Goal: Information Seeking & Learning: Check status

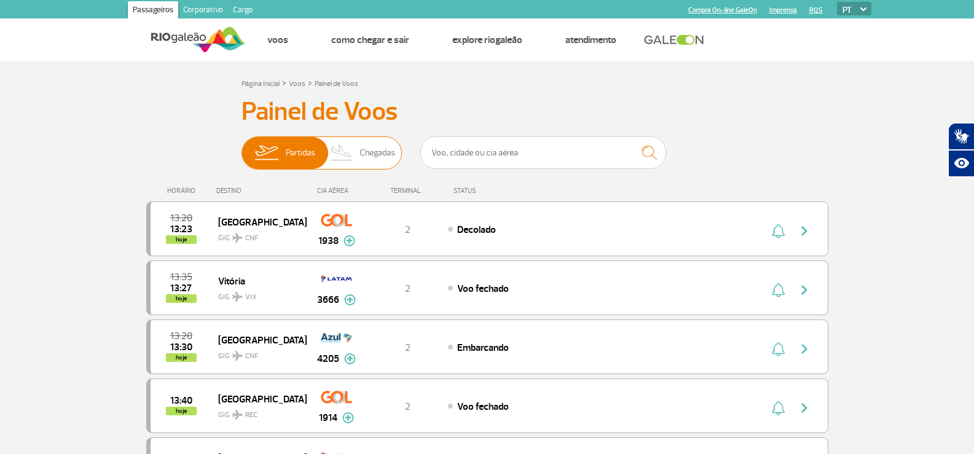
click at [373, 151] on span "Chegadas" at bounding box center [378, 153] width 36 height 32
click at [242, 147] on input "Partidas Chegadas" at bounding box center [242, 147] width 0 height 0
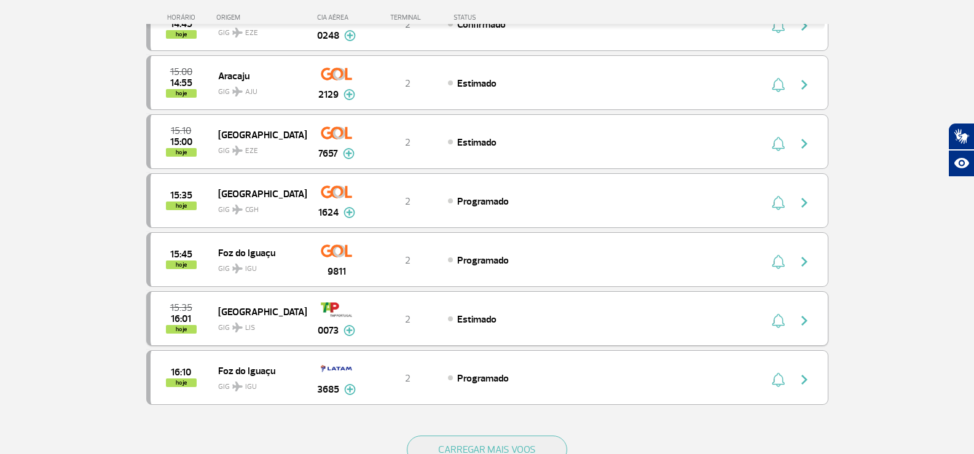
scroll to position [1107, 0]
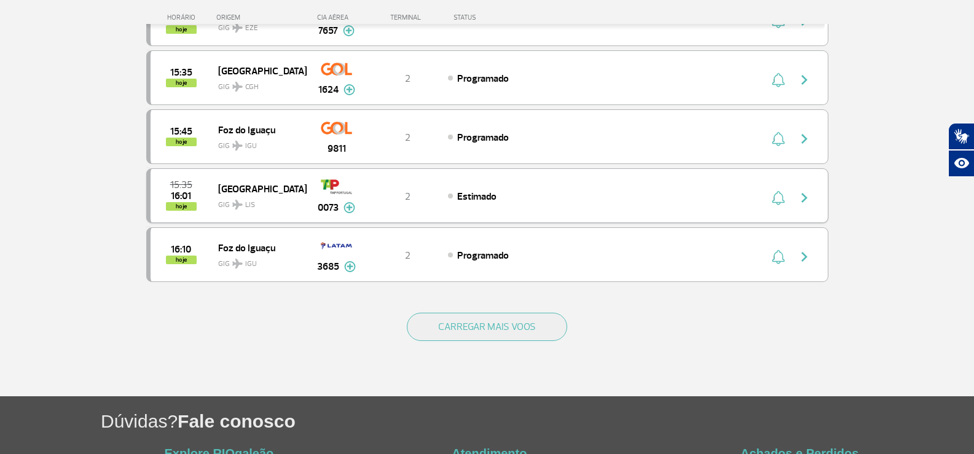
click at [807, 199] on img "button" at bounding box center [804, 198] width 15 height 15
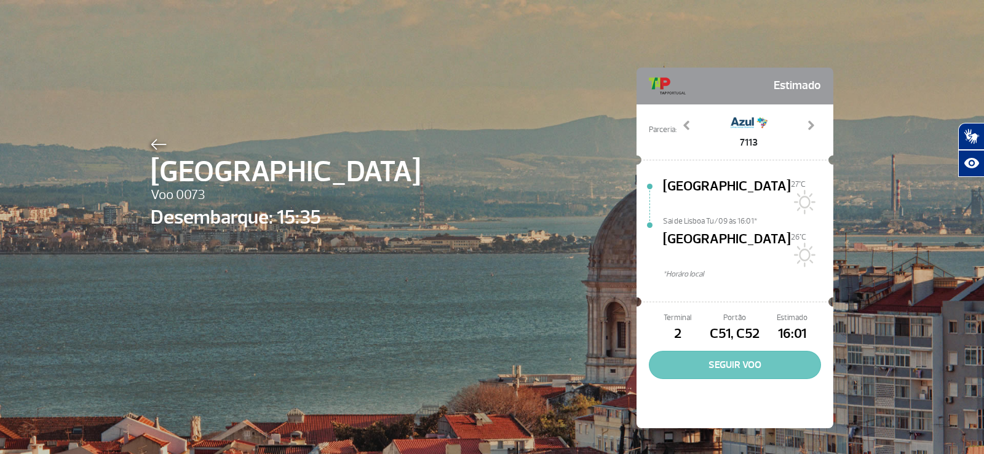
click at [727, 351] on button "SEGUIR VOO" at bounding box center [735, 365] width 172 height 28
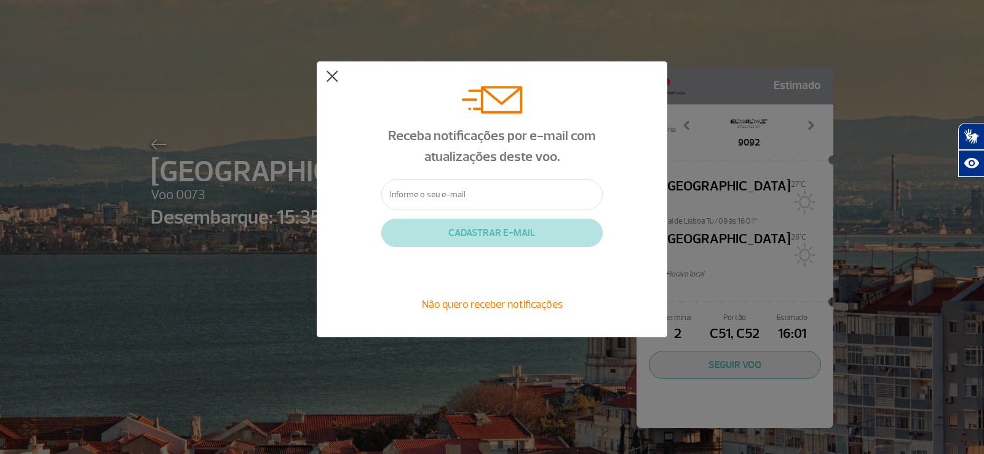
click at [331, 79] on button at bounding box center [332, 77] width 12 height 12
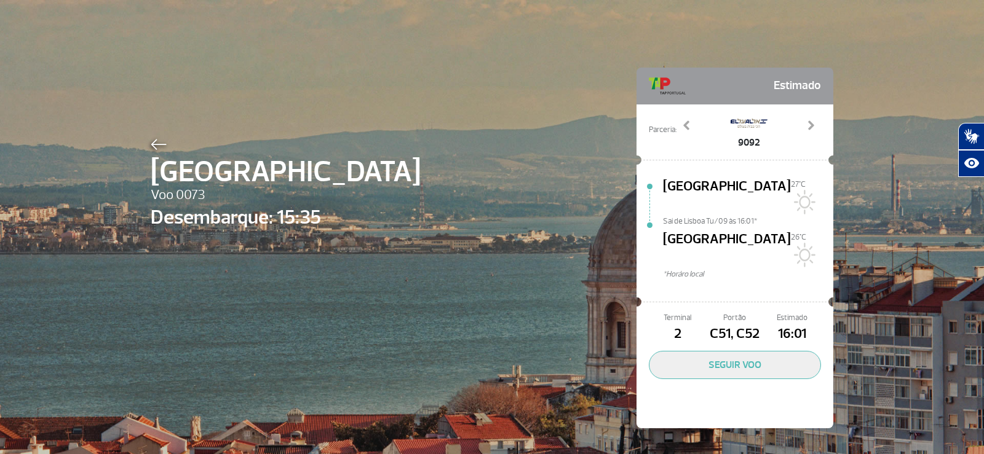
click at [155, 146] on img at bounding box center [159, 144] width 16 height 11
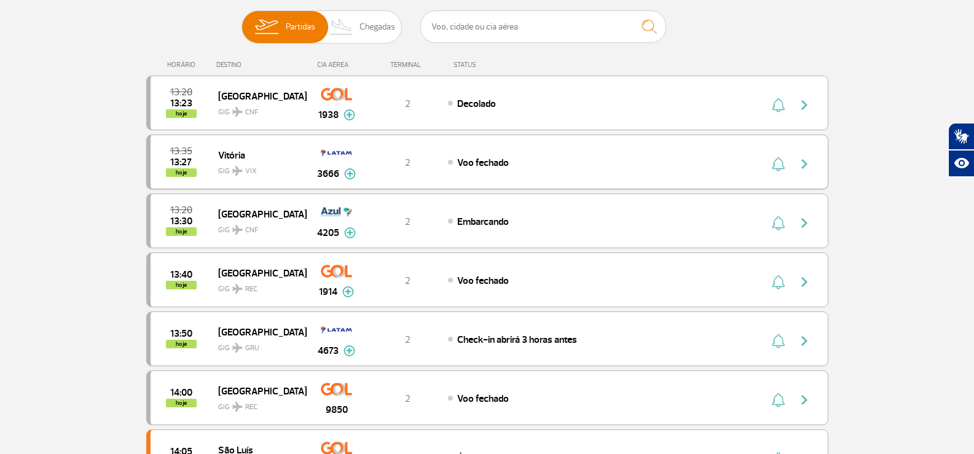
scroll to position [123, 0]
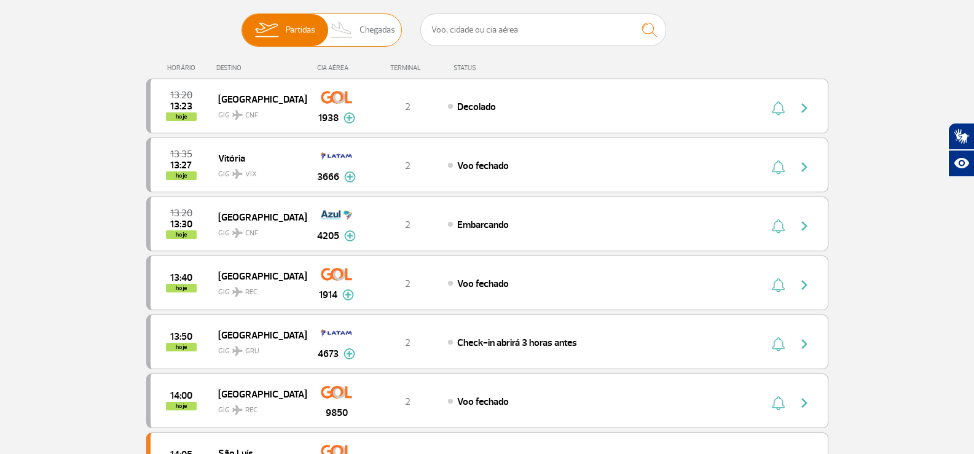
click at [387, 28] on span "Chegadas" at bounding box center [378, 30] width 36 height 32
click at [242, 24] on input "Partidas Chegadas" at bounding box center [242, 24] width 0 height 0
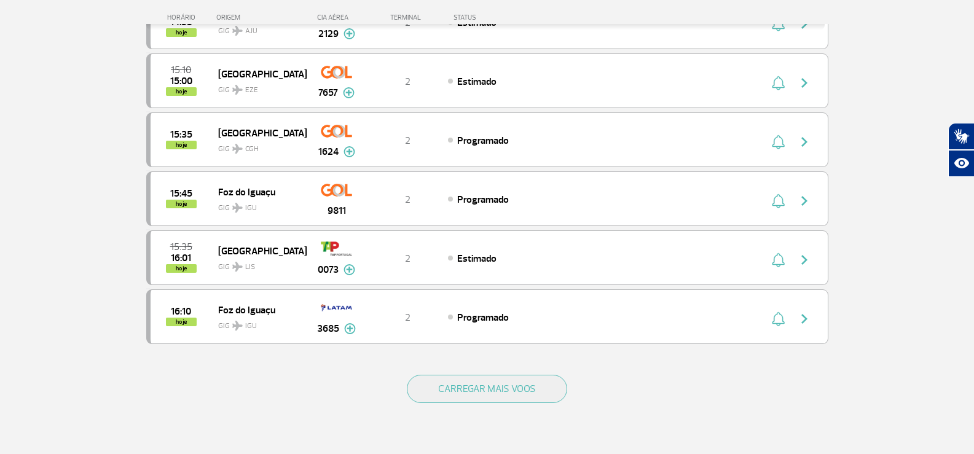
scroll to position [1045, 0]
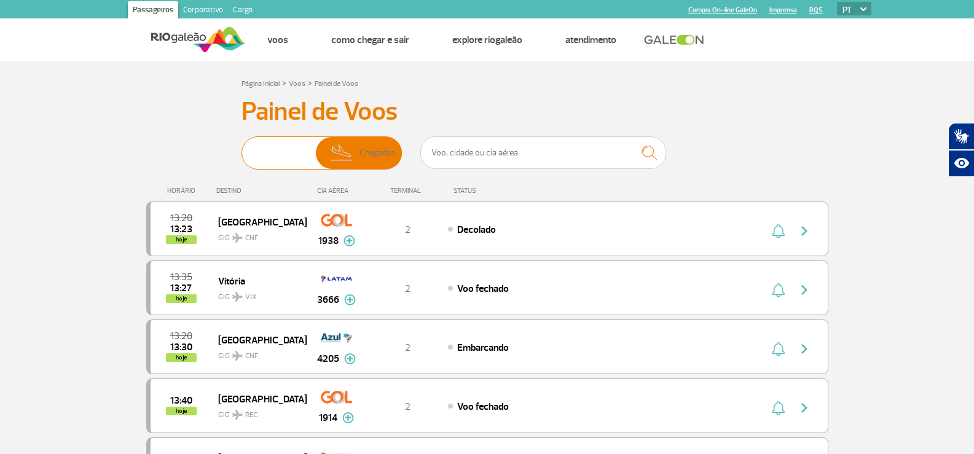
click at [387, 159] on span "Chegadas" at bounding box center [378, 153] width 36 height 32
click at [242, 147] on input "Partidas Chegadas" at bounding box center [242, 147] width 0 height 0
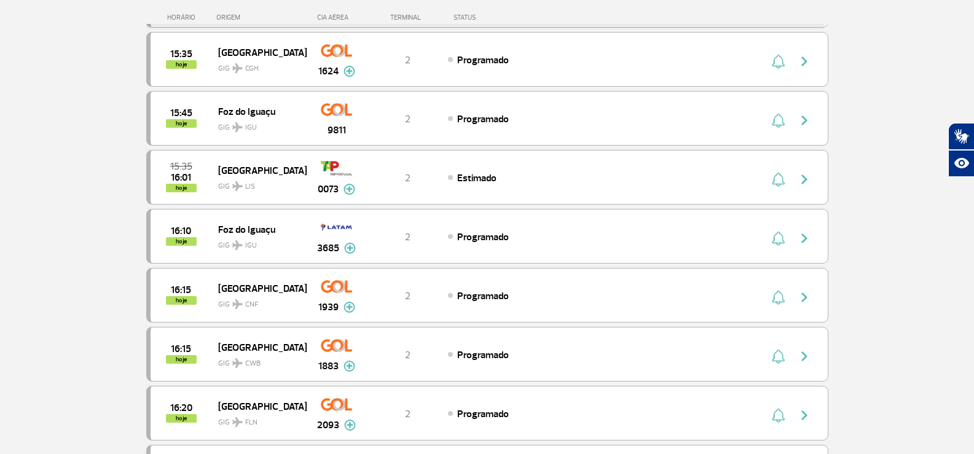
scroll to position [861, 0]
